Goal: Navigation & Orientation: Go to known website

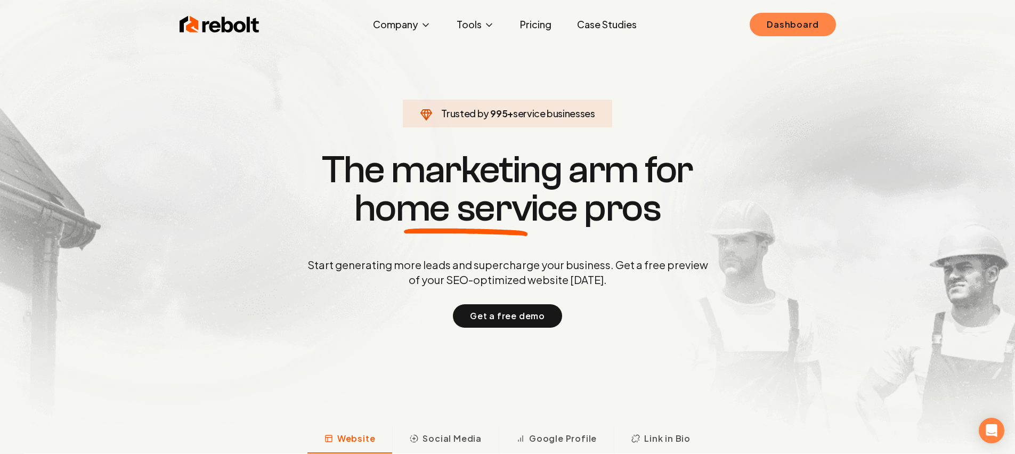
click at [798, 21] on link "Dashboard" at bounding box center [793, 24] width 86 height 23
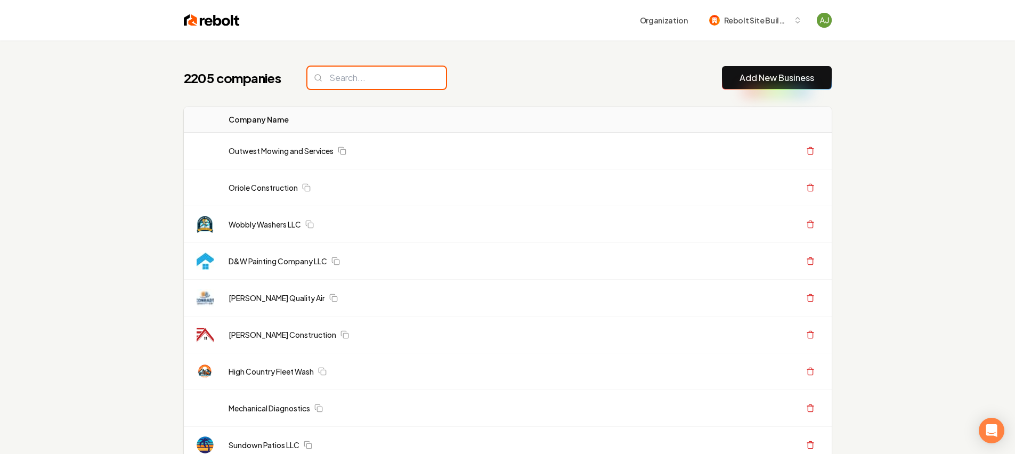
click at [350, 83] on input "search" at bounding box center [376, 78] width 139 height 22
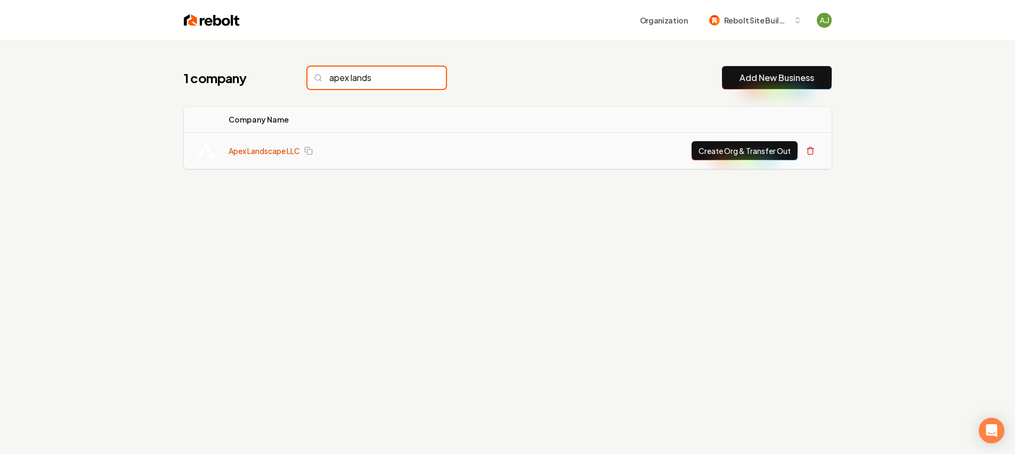
type input "apex lands"
click at [283, 147] on link "Apex Landscape LLC" at bounding box center [264, 150] width 71 height 11
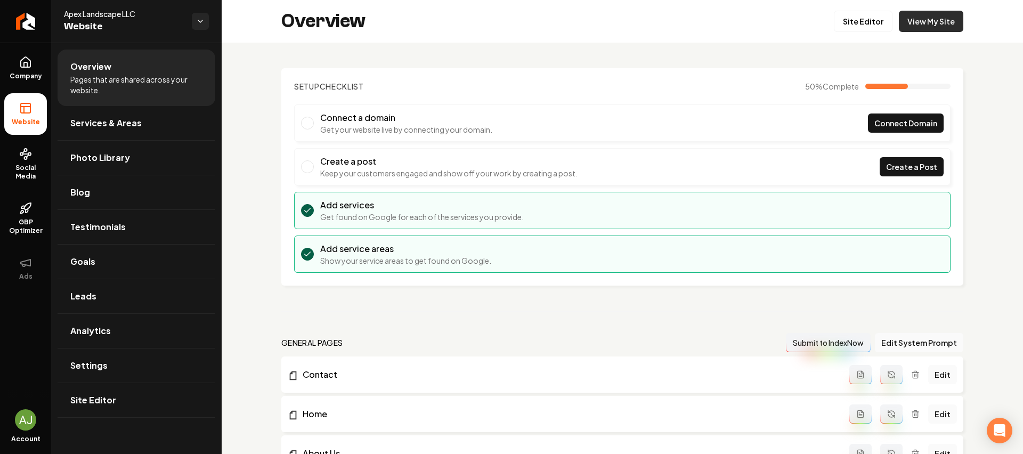
click at [913, 25] on link "View My Site" at bounding box center [931, 21] width 64 height 21
